Goal: Communication & Community: Ask a question

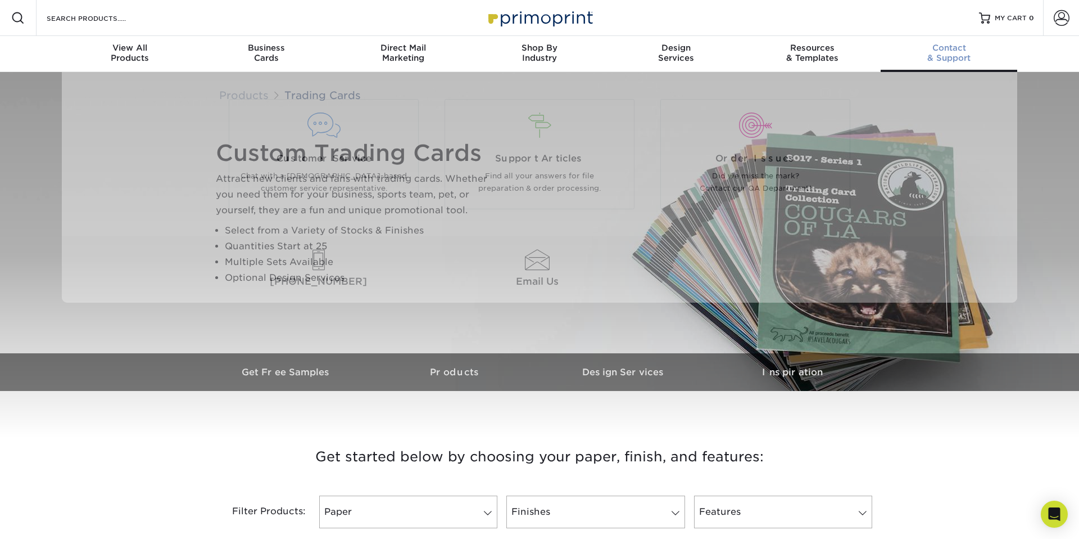
click at [953, 58] on div "Contact & Support" at bounding box center [949, 53] width 137 height 20
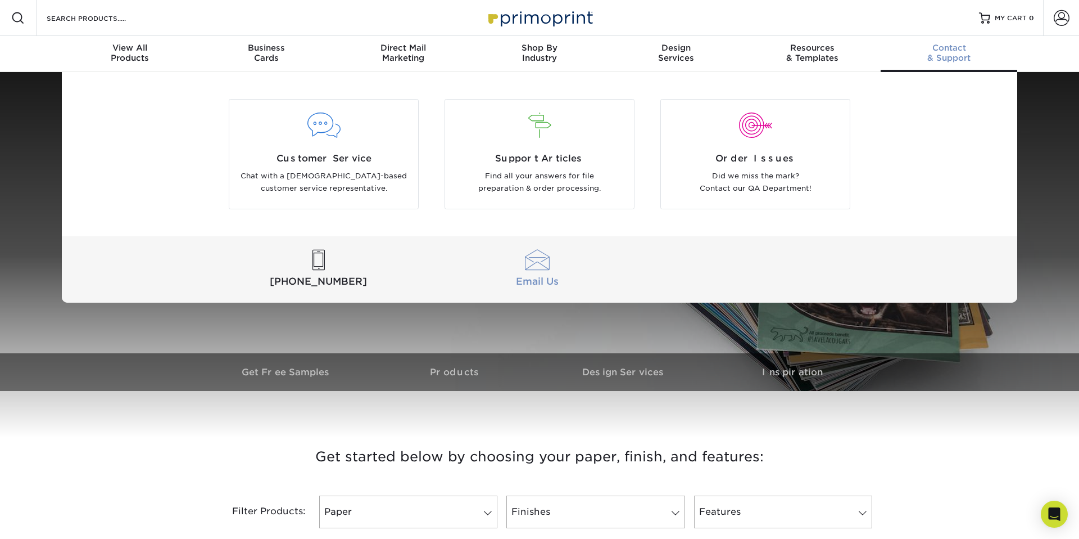
click at [550, 254] on div at bounding box center [537, 260] width 214 height 21
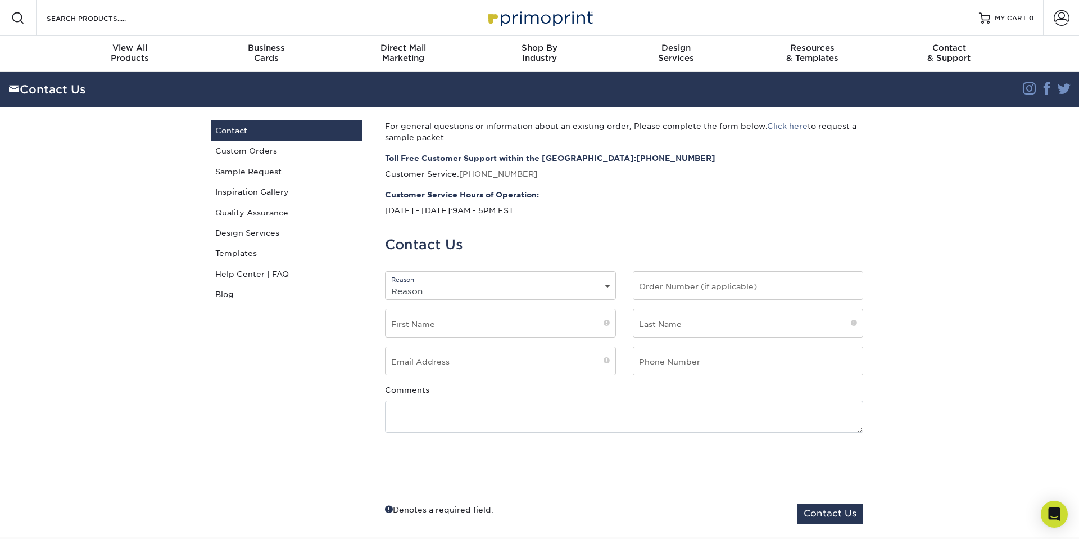
click at [519, 281] on div "Reason Reason General File Preparation Order Status Online Design Issue with yo…" at bounding box center [500, 285] width 231 height 29
click at [515, 285] on select "Reason General File Preparation Order Status Online Design Issue with your prin…" at bounding box center [501, 291] width 230 height 16
select select "Custom Order"
click at [386, 283] on select "Reason General File Preparation Order Status Online Design Issue with your prin…" at bounding box center [501, 291] width 230 height 16
click at [687, 289] on input "text" at bounding box center [749, 286] width 230 height 28
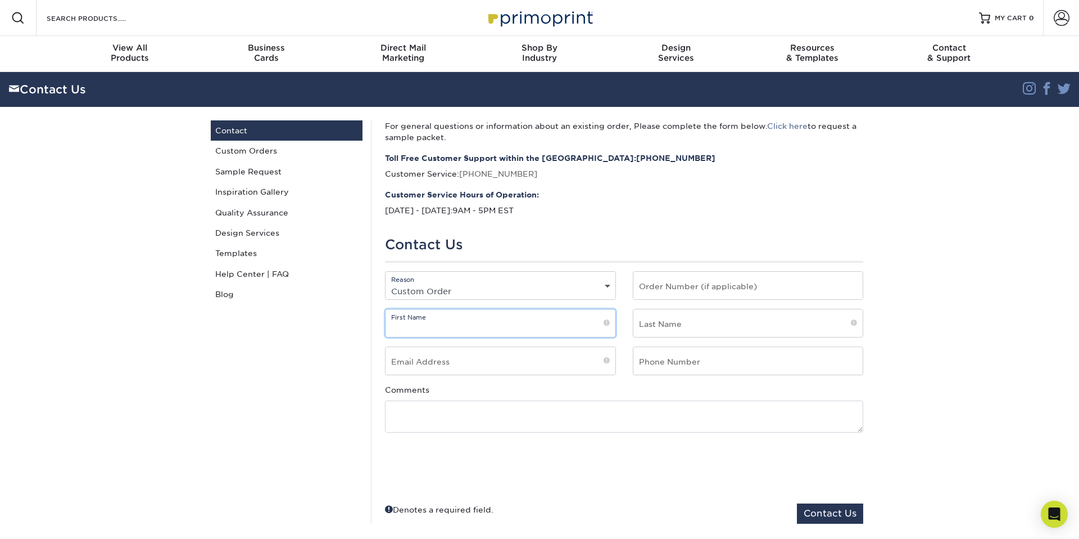
click at [510, 320] on input "text" at bounding box center [501, 323] width 230 height 28
type input "Dishita"
click at [682, 320] on input "text" at bounding box center [749, 323] width 230 height 28
type input "Shah"
click at [521, 362] on input "email" at bounding box center [501, 361] width 230 height 28
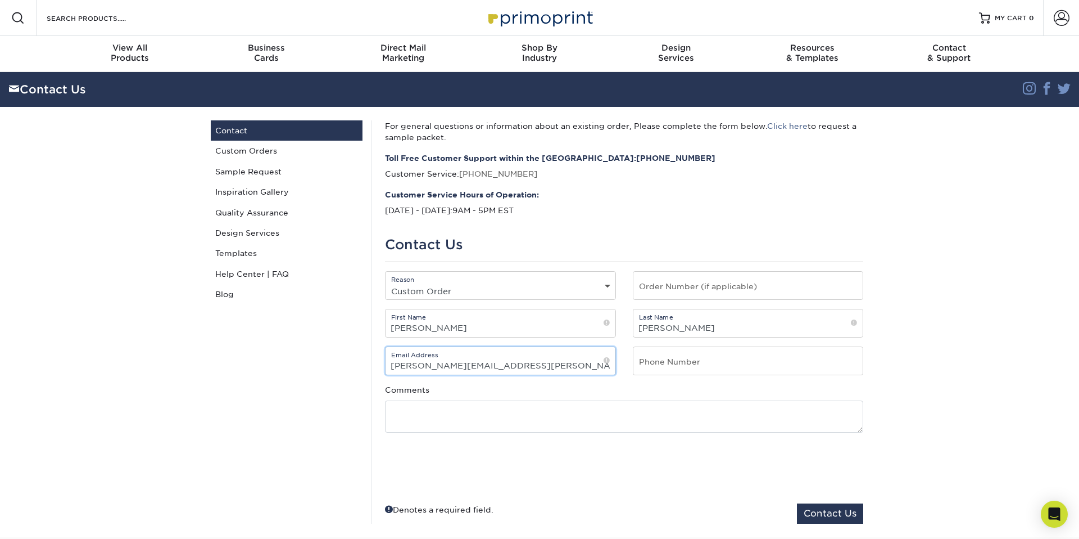
type input "dishita.shah@socan.com"
click at [737, 355] on input "text" at bounding box center [749, 361] width 230 height 28
paste input "416-445-8700 Ext. 3927"
type input "416-445-8700 Ext. 3927"
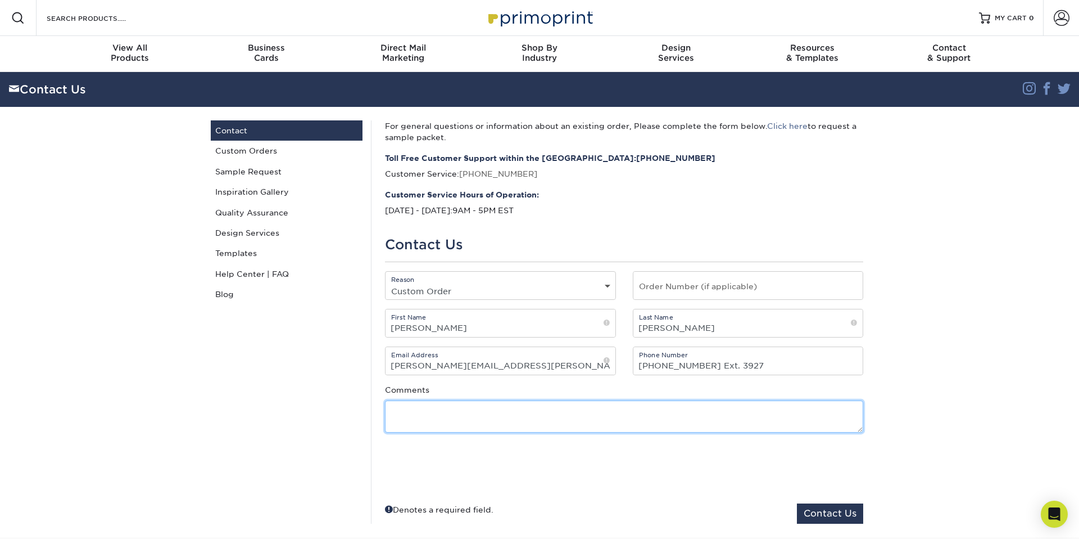
click at [597, 426] on textarea at bounding box center [624, 416] width 478 height 32
paste textarea "Hi, I am reaching out on behalf of SOCAN, we are a Canadian music company. We a…"
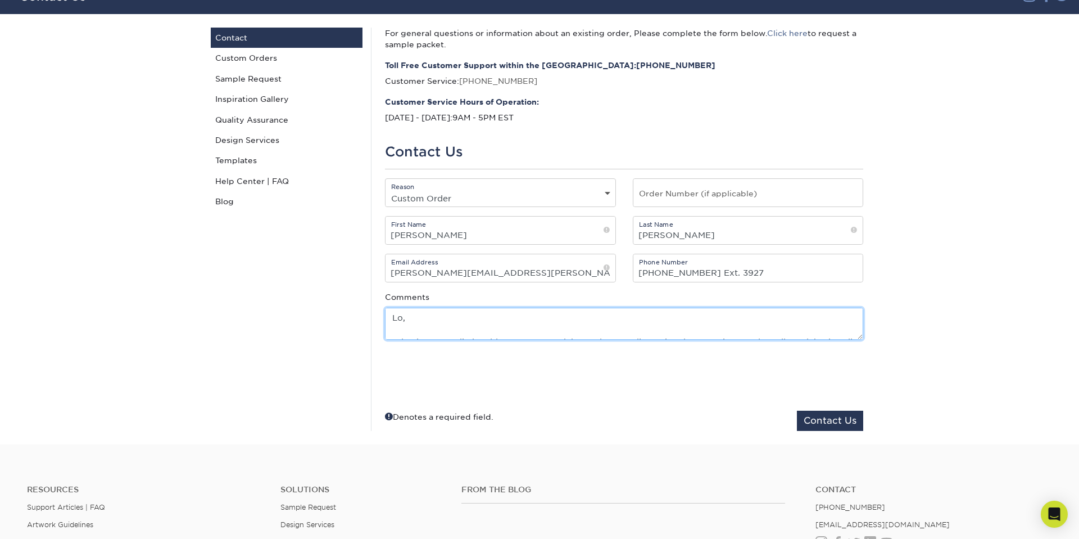
scroll to position [94, 0]
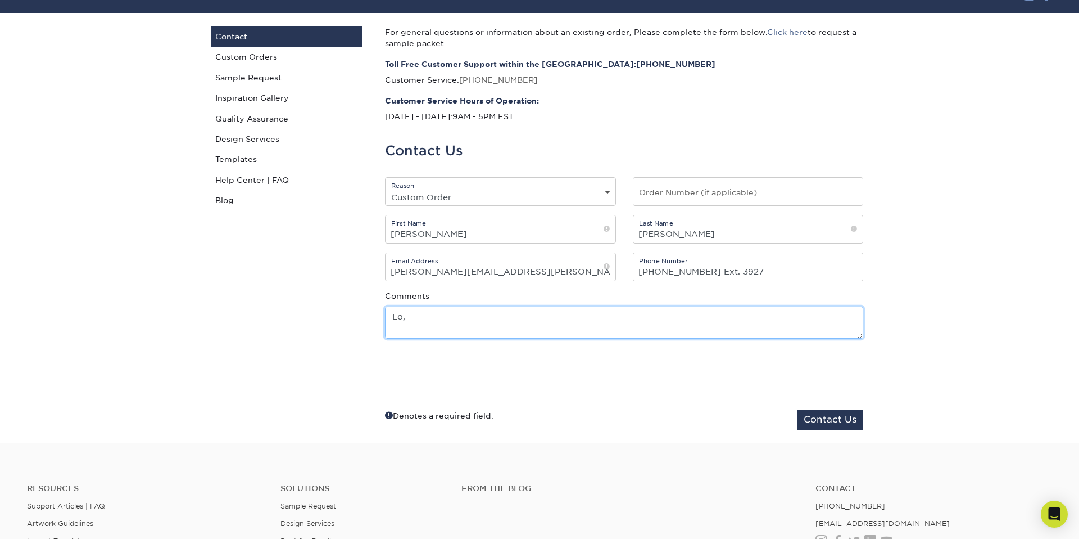
type textarea "Hi, I am reaching out on behalf of SOCAN, we are a Canadian music company. We a…"
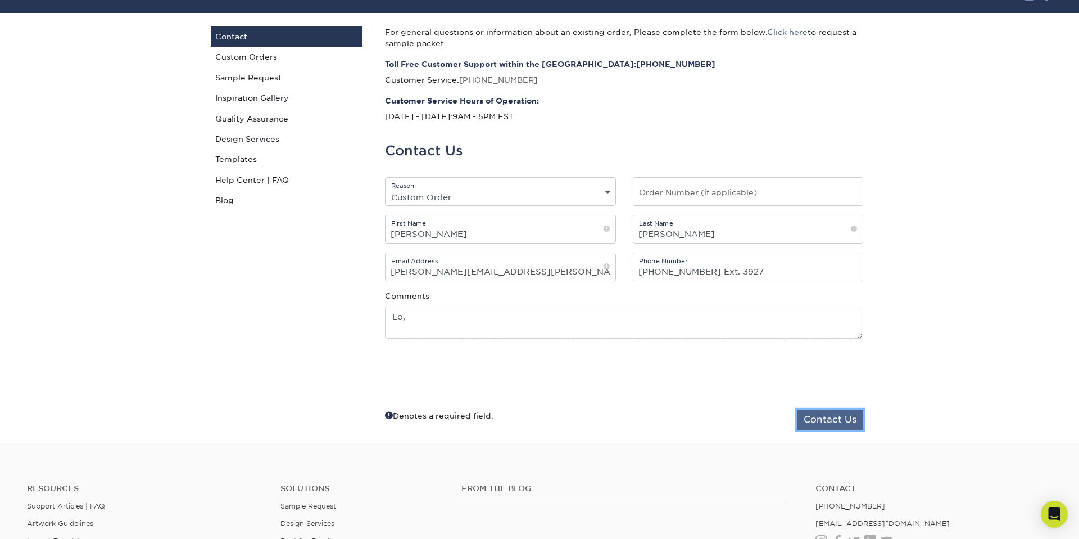
click at [839, 417] on button "Contact Us" at bounding box center [830, 419] width 66 height 20
